Goal: Navigation & Orientation: Understand site structure

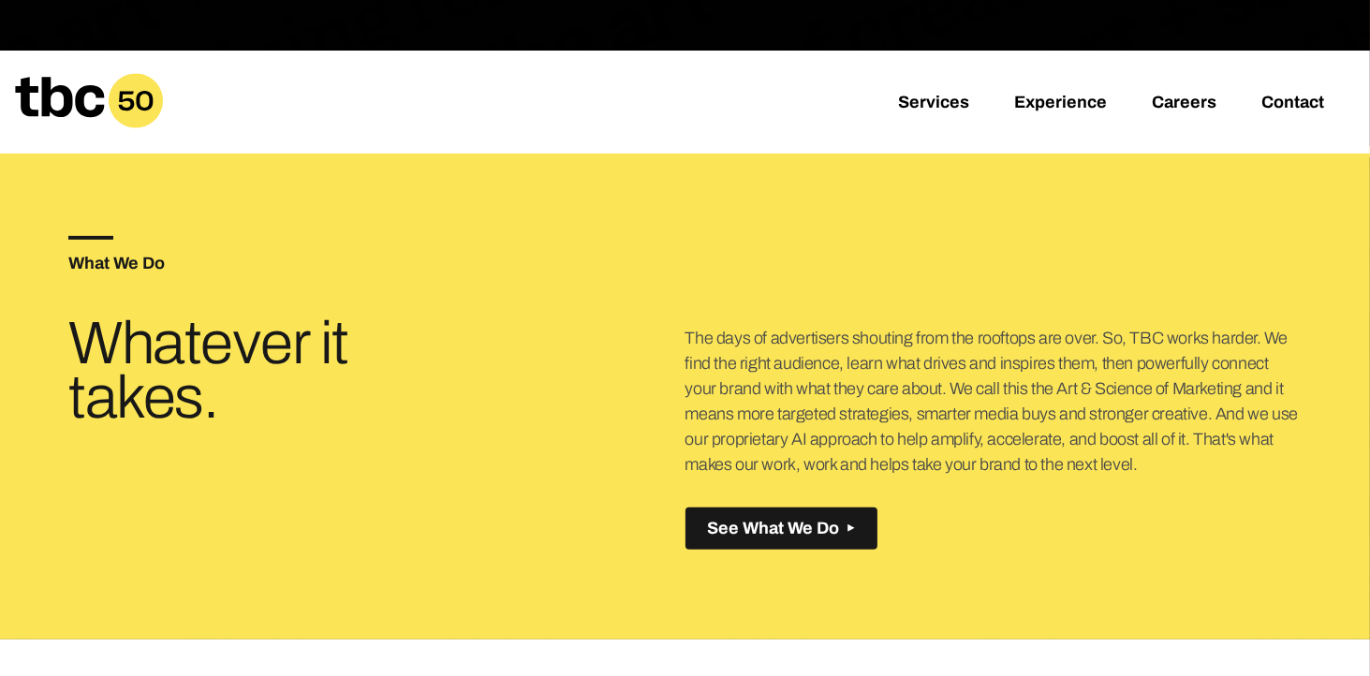
scroll to position [536, 0]
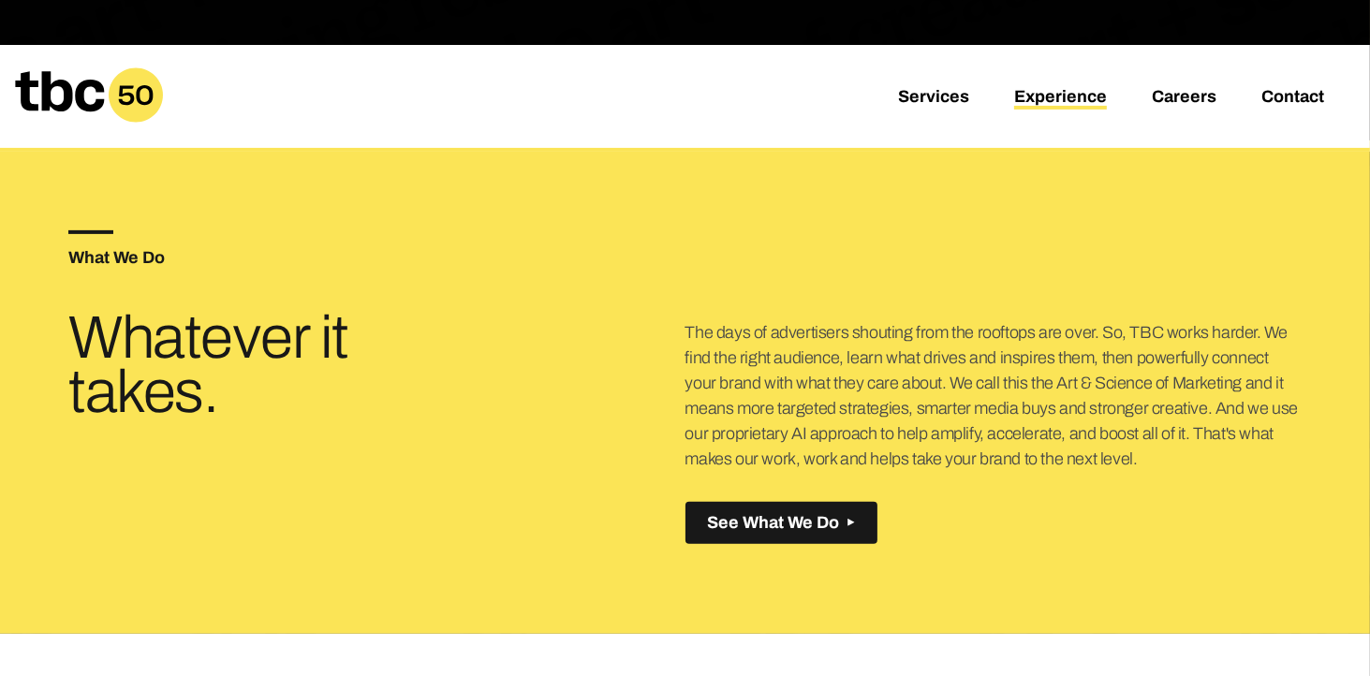
click at [1052, 98] on link "Experience" at bounding box center [1060, 98] width 93 height 22
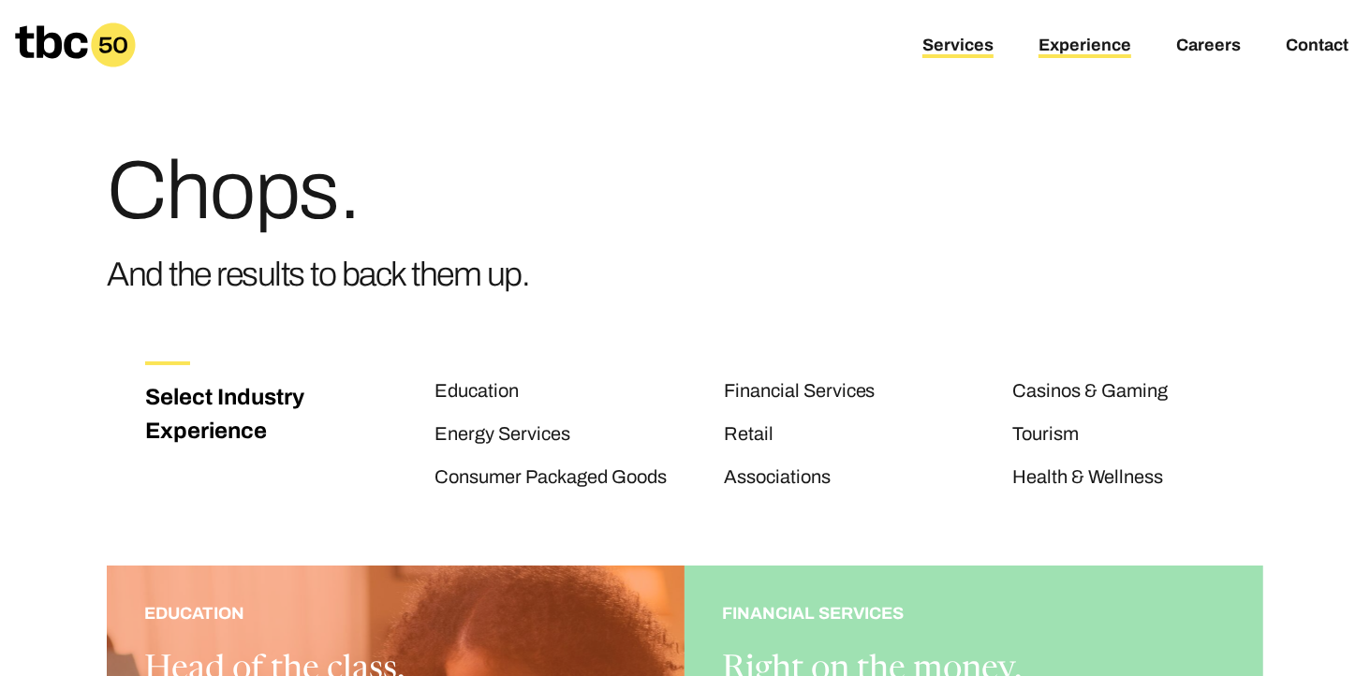
click at [970, 47] on link "Services" at bounding box center [957, 47] width 71 height 22
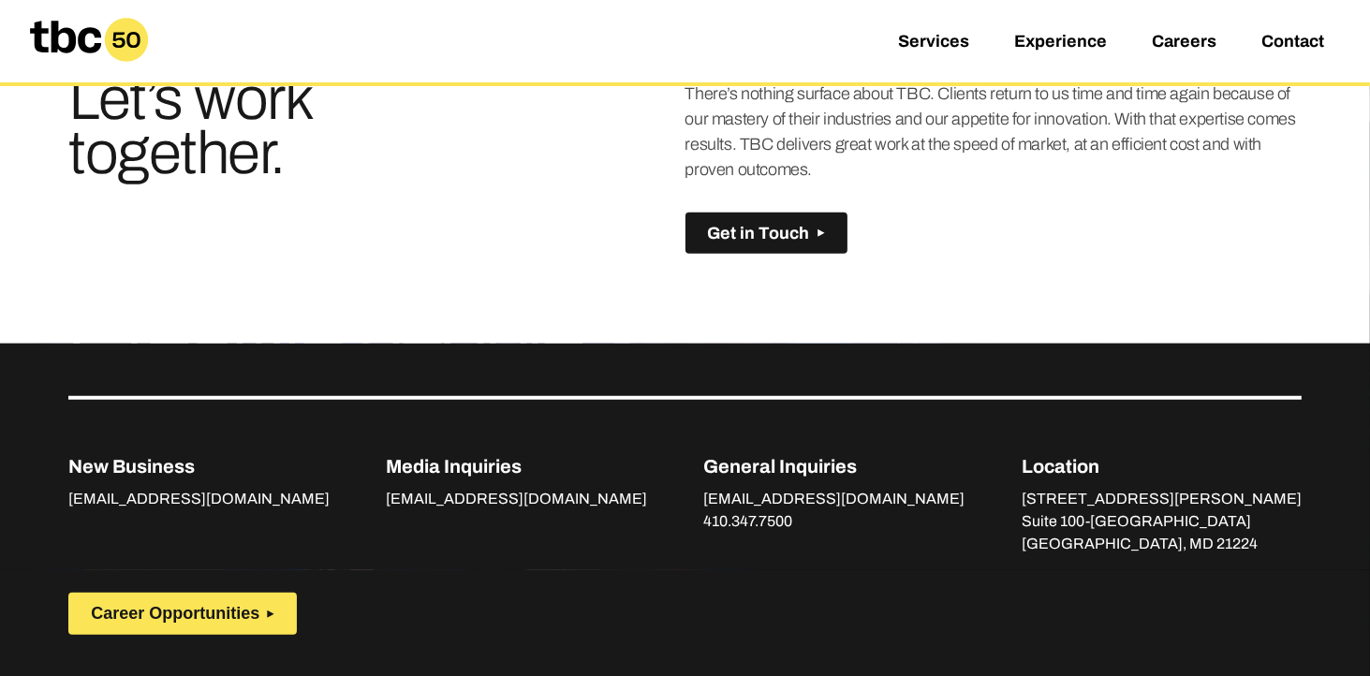
scroll to position [1270, 0]
